Goal: Task Accomplishment & Management: Manage account settings

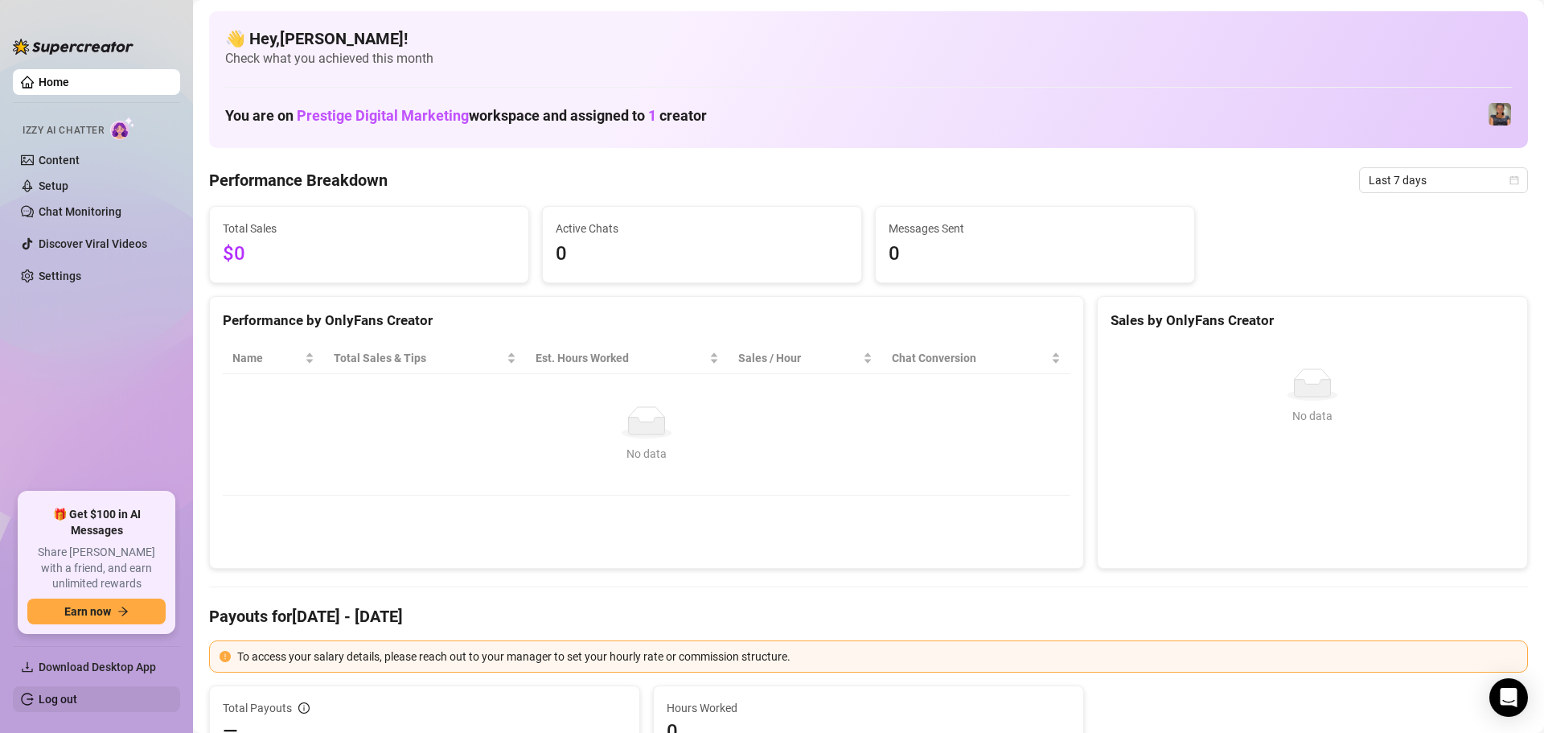
click at [77, 702] on link "Log out" at bounding box center [58, 698] width 39 height 13
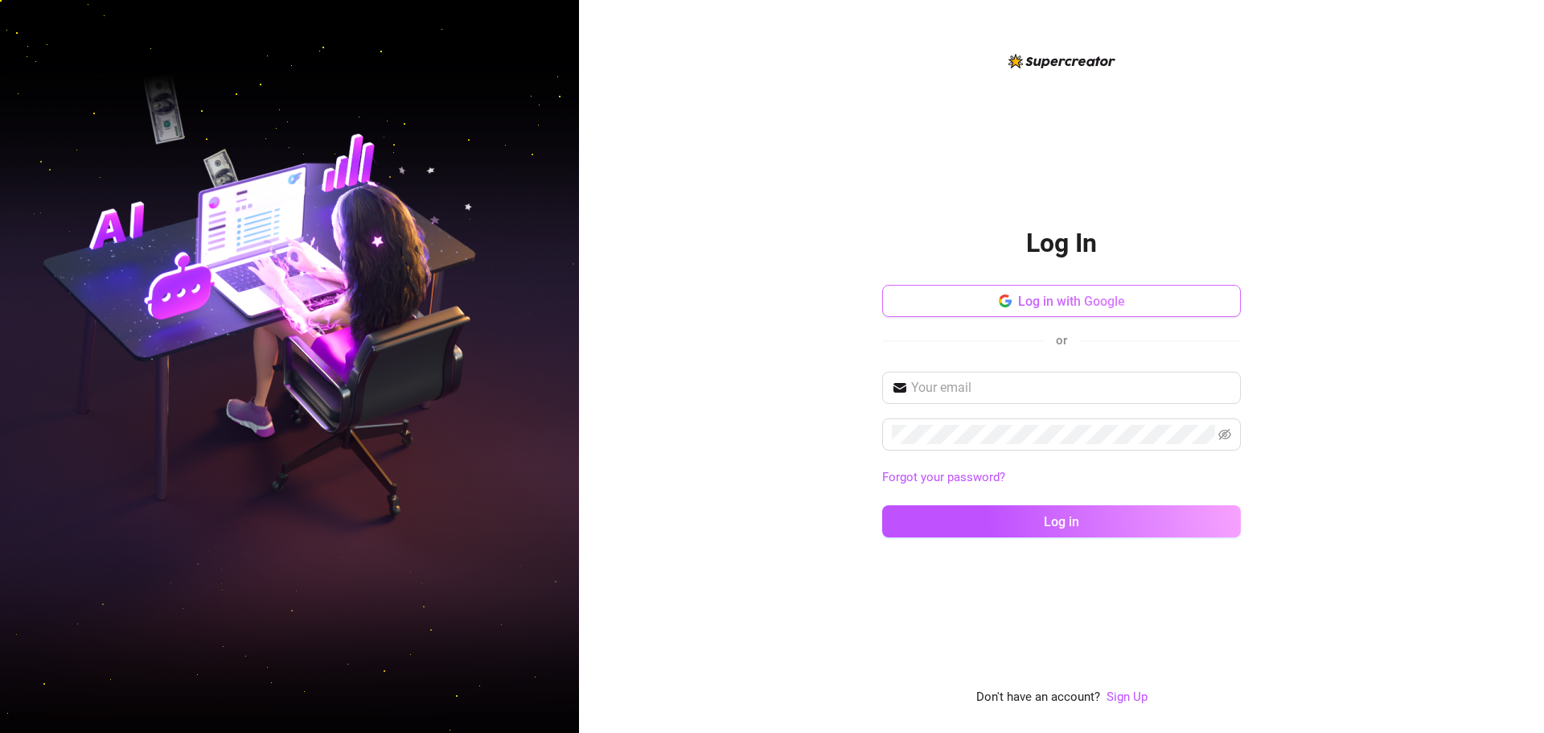
click at [1063, 314] on button "Log in with Google" at bounding box center [1061, 301] width 359 height 32
